Goal: Task Accomplishment & Management: Manage account settings

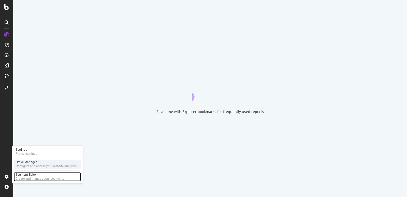
click at [33, 177] on div "Create and manage your segments" at bounding box center [40, 179] width 48 height 4
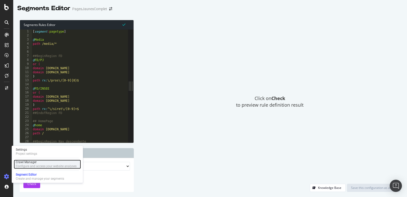
click at [22, 162] on div "Crawl Manager" at bounding box center [46, 162] width 61 height 4
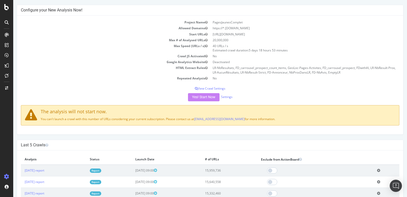
scroll to position [21, 0]
drag, startPoint x: 137, startPoint y: 118, endPoint x: 166, endPoint y: 119, distance: 29.0
click at [166, 119] on p "You can't launch a crawl with this number of URLs considering your current subs…" at bounding box center [210, 119] width 370 height 4
click at [180, 81] on div "Project Name PagesJaunesComplet Allowed Domains https://*.[DOMAIN_NAME] Start U…" at bounding box center [210, 74] width 386 height 119
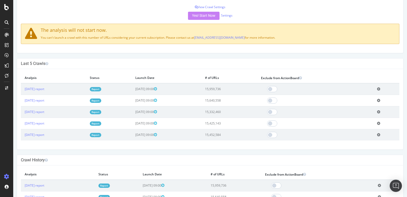
scroll to position [0, 0]
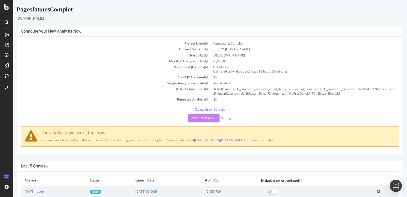
click at [206, 121] on div "Yes! Start Now Settings" at bounding box center [210, 118] width 379 height 8
click at [228, 119] on link "Settings" at bounding box center [226, 118] width 11 height 4
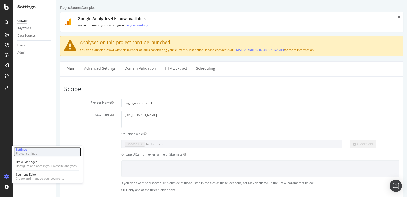
click at [31, 149] on div "Settings" at bounding box center [26, 150] width 21 height 4
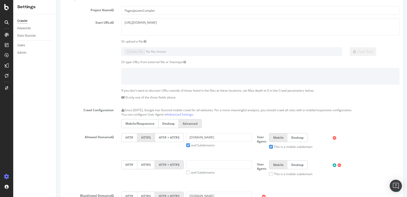
scroll to position [131, 0]
